Goal: Information Seeking & Learning: Learn about a topic

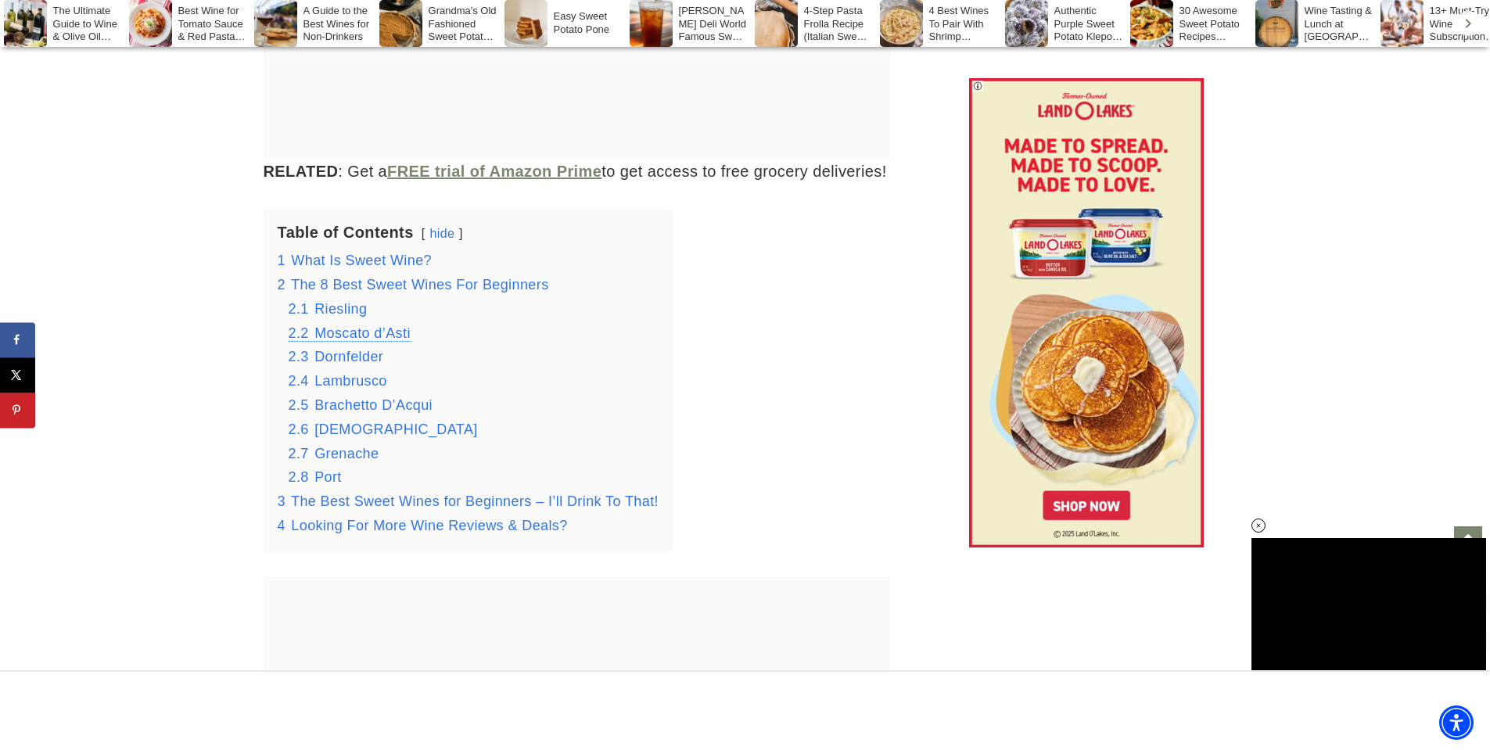
scroll to position [2649, 0]
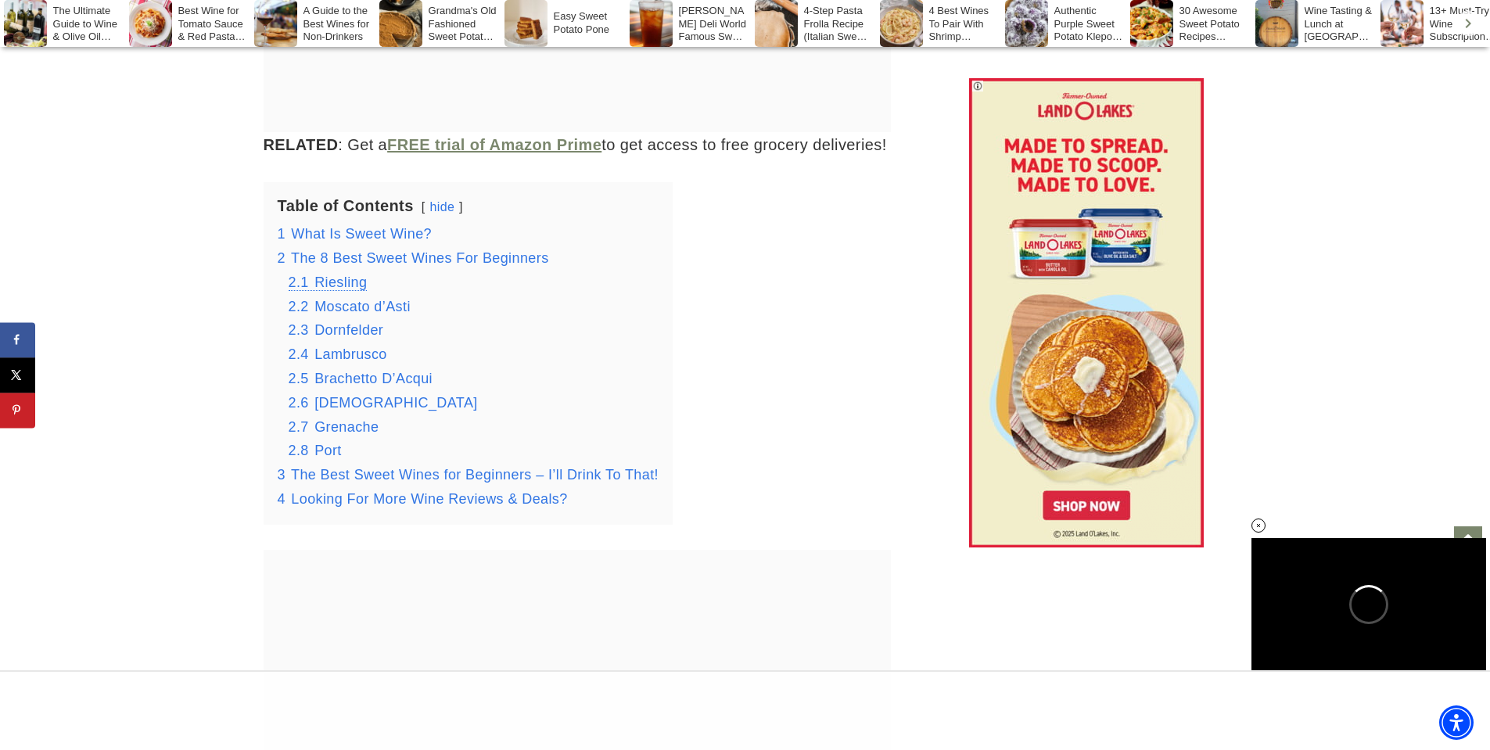
click at [332, 283] on span "Riesling" at bounding box center [340, 282] width 52 height 16
